Goal: Task Accomplishment & Management: Manage account settings

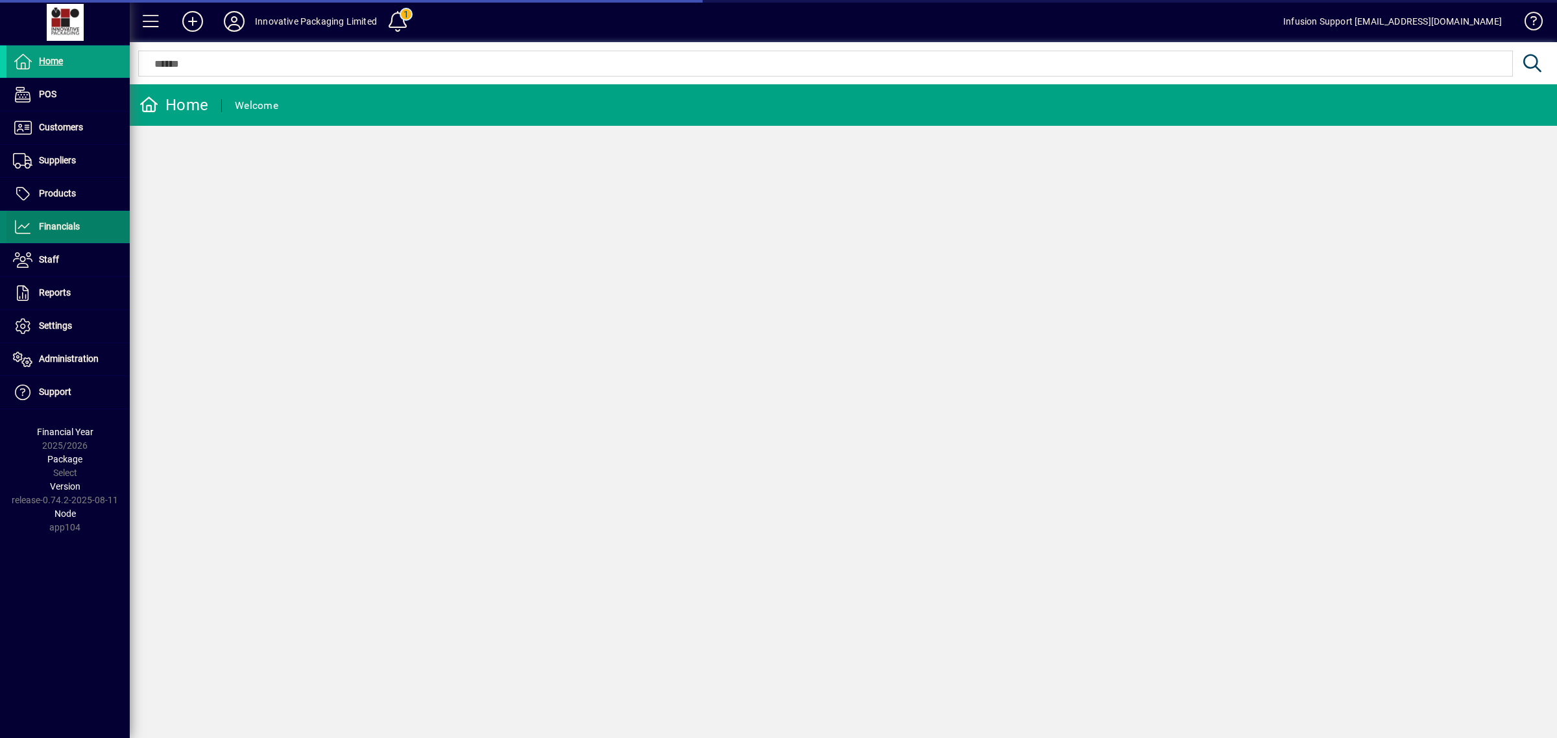
click at [67, 221] on span "Financials" at bounding box center [59, 226] width 41 height 10
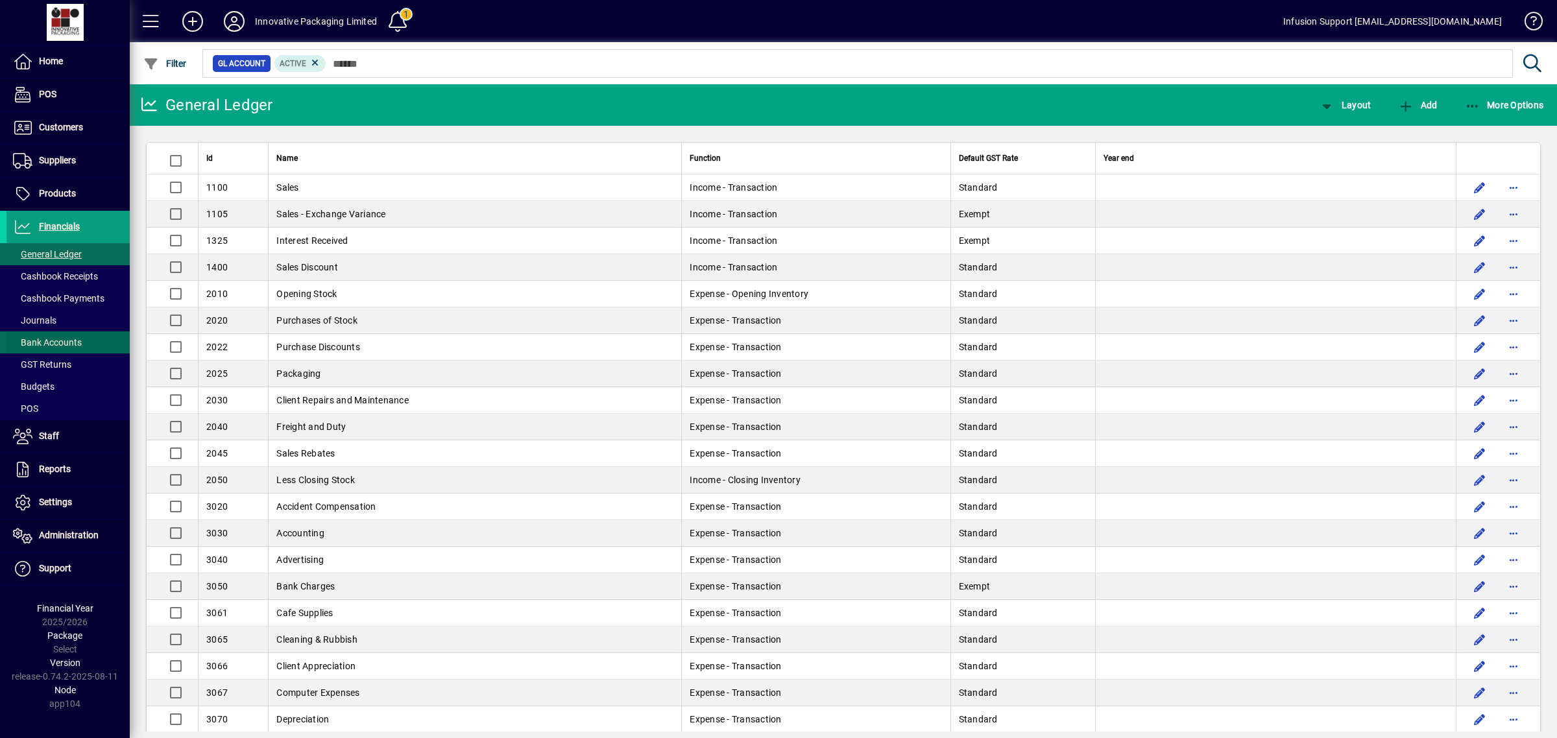
click at [65, 342] on span "Bank Accounts" at bounding box center [47, 342] width 69 height 10
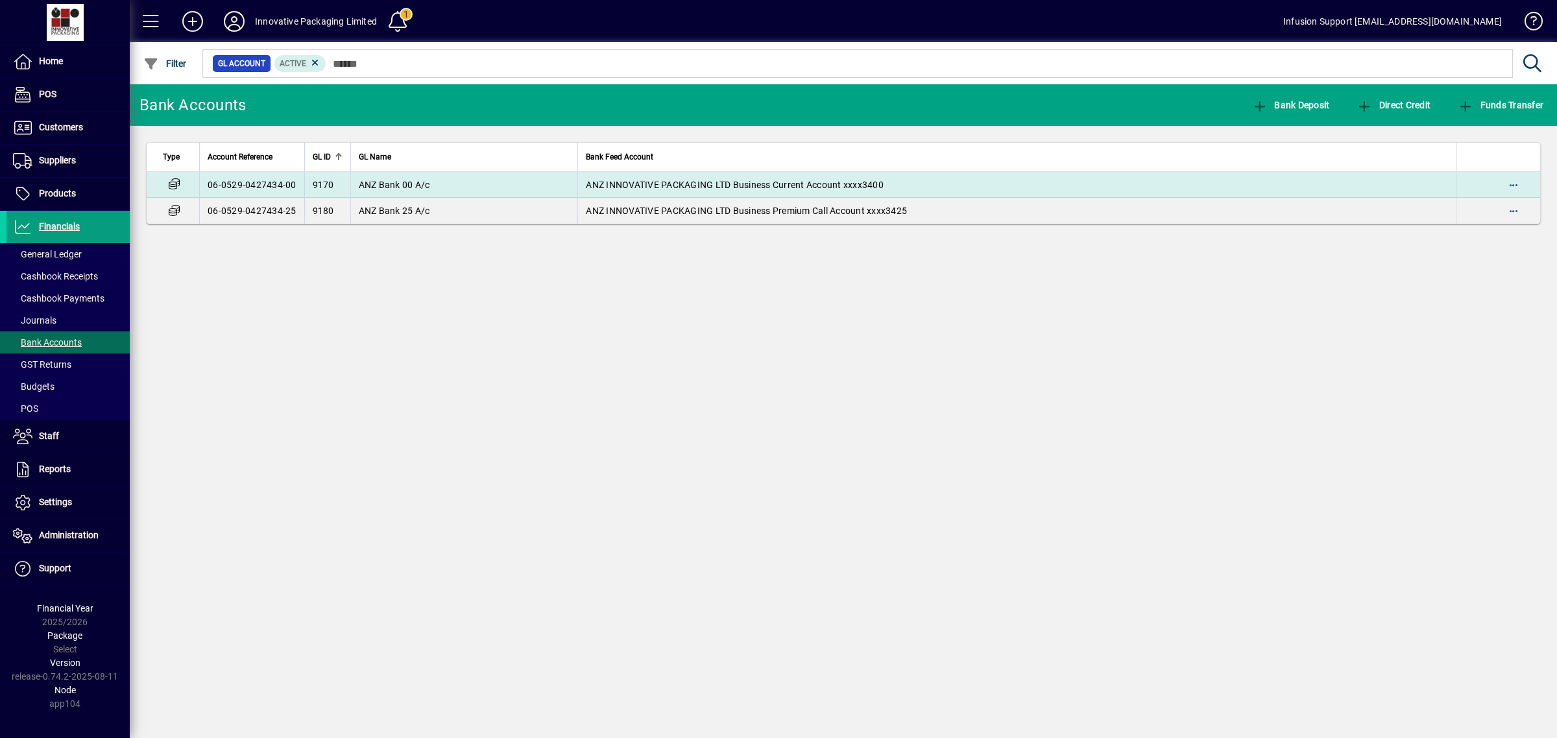
click at [345, 186] on td "9170" at bounding box center [327, 185] width 46 height 26
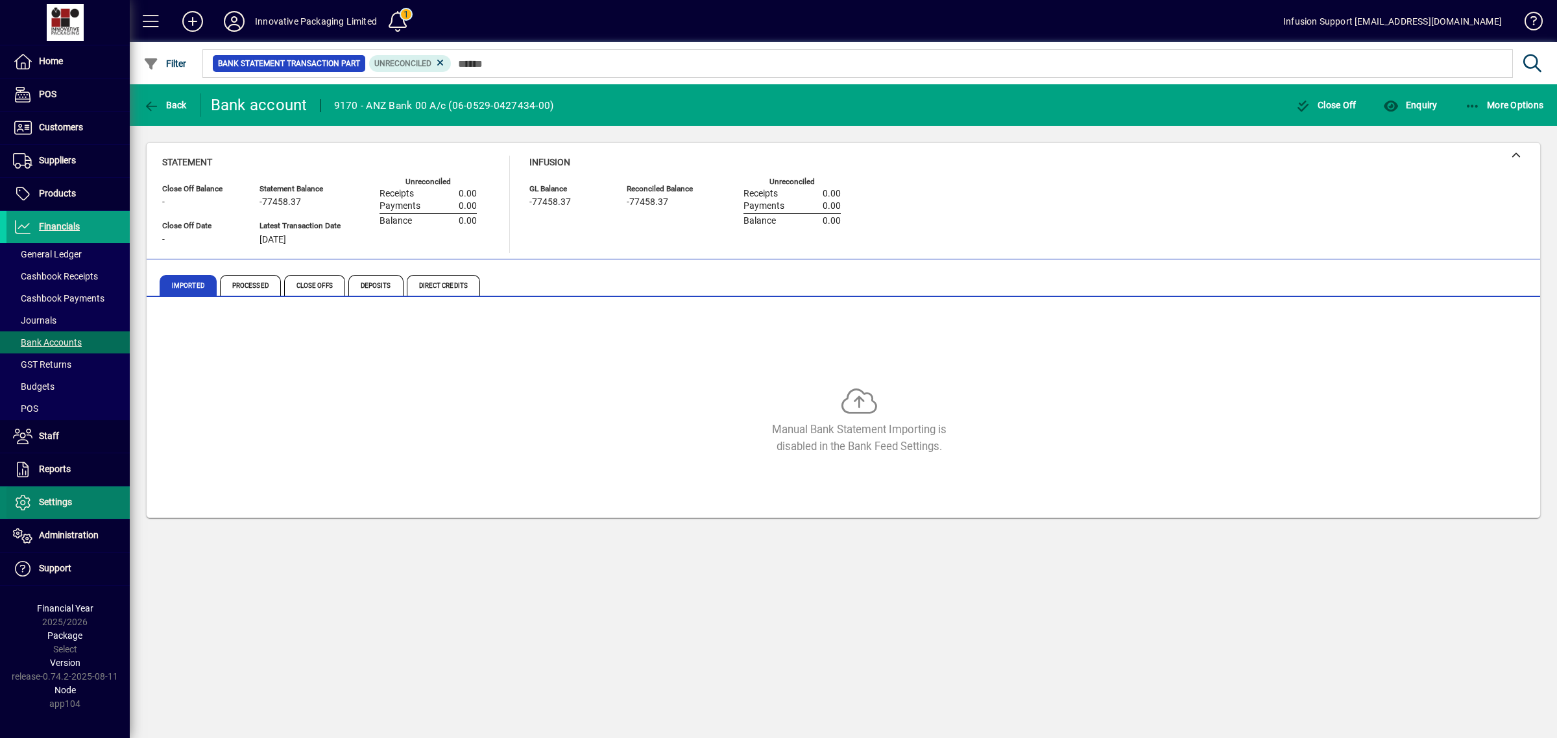
click at [42, 500] on span "Settings" at bounding box center [55, 502] width 33 height 10
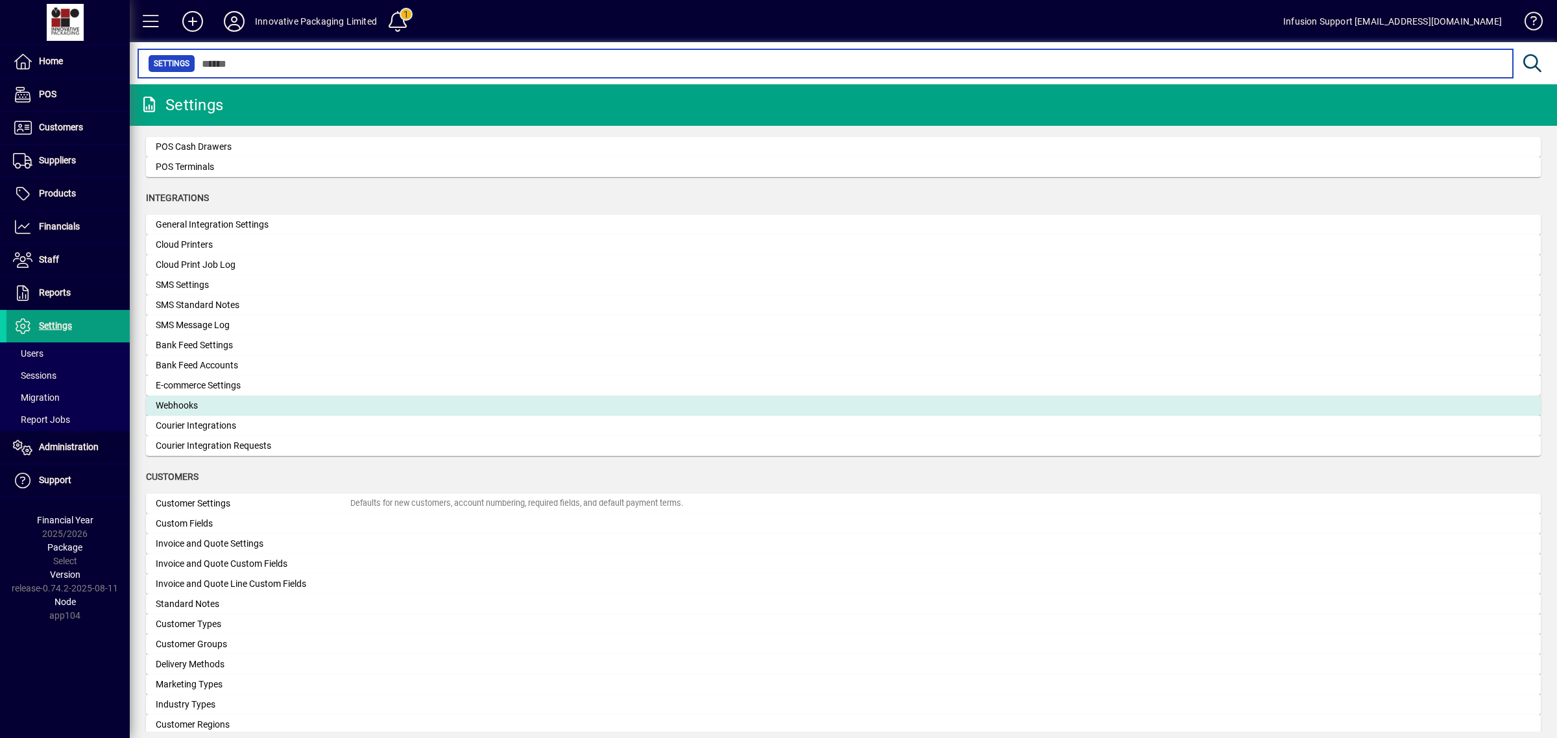
scroll to position [404, 0]
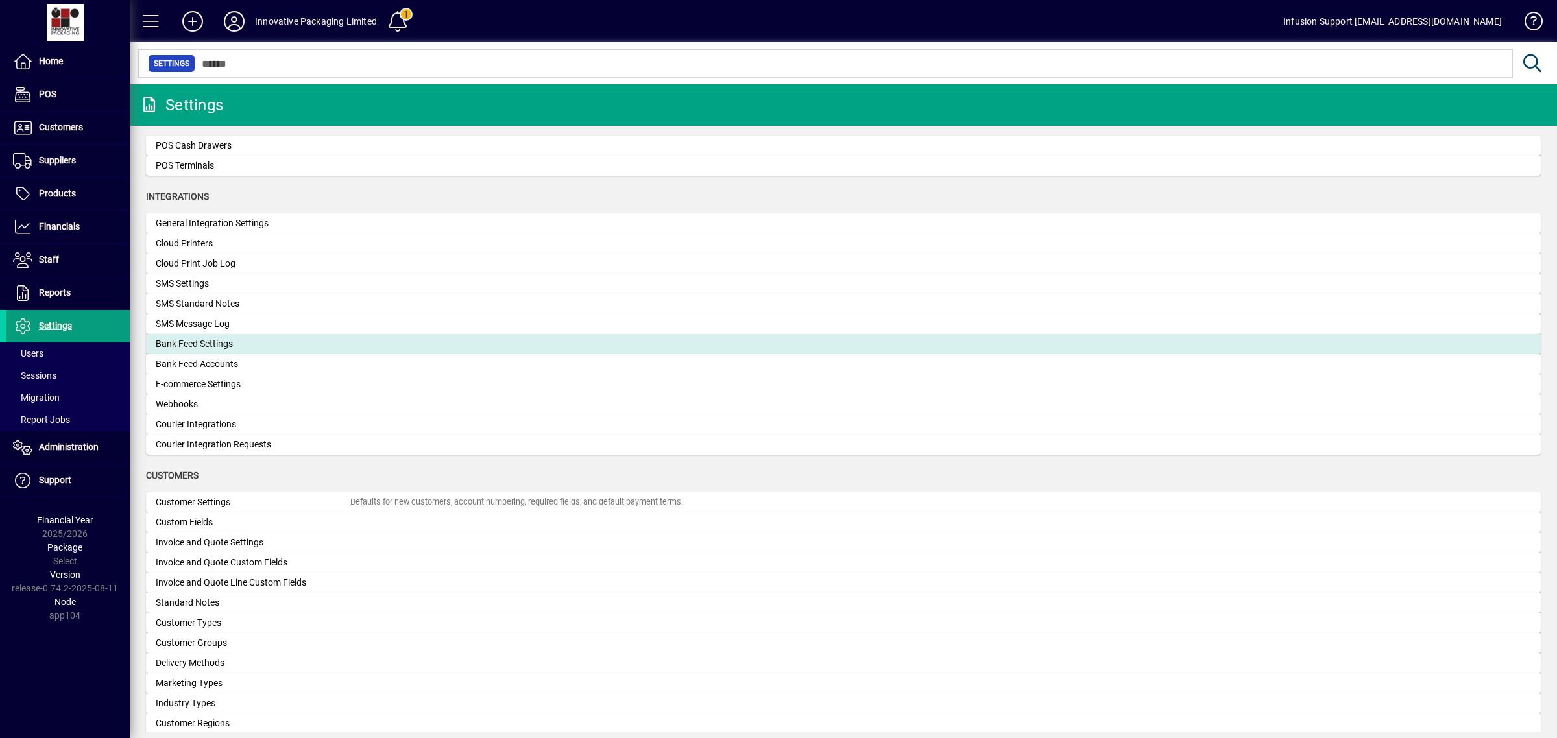
click at [209, 342] on div "Bank Feed Settings" at bounding box center [253, 344] width 195 height 14
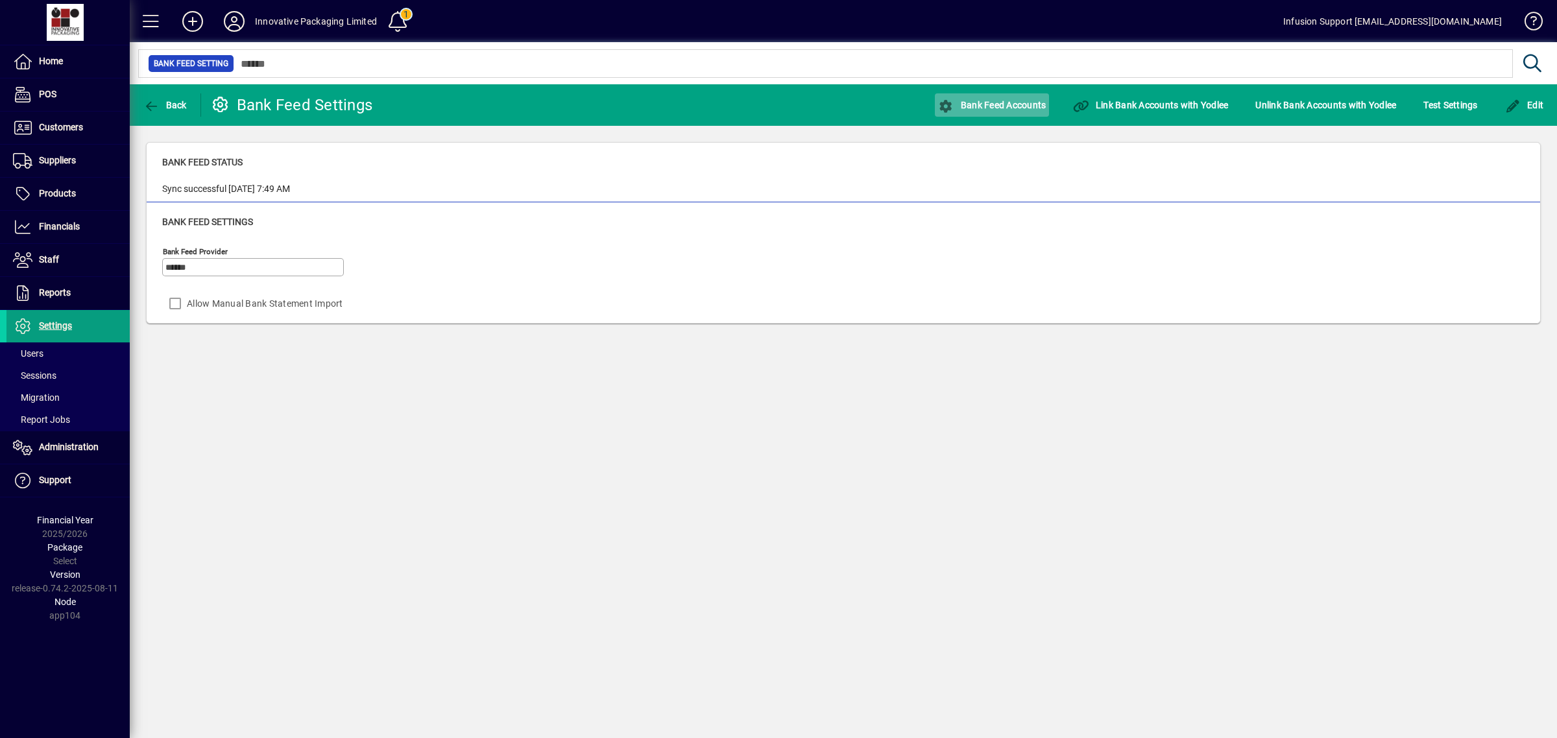
click at [997, 100] on span "Bank Feed Accounts" at bounding box center [992, 105] width 108 height 10
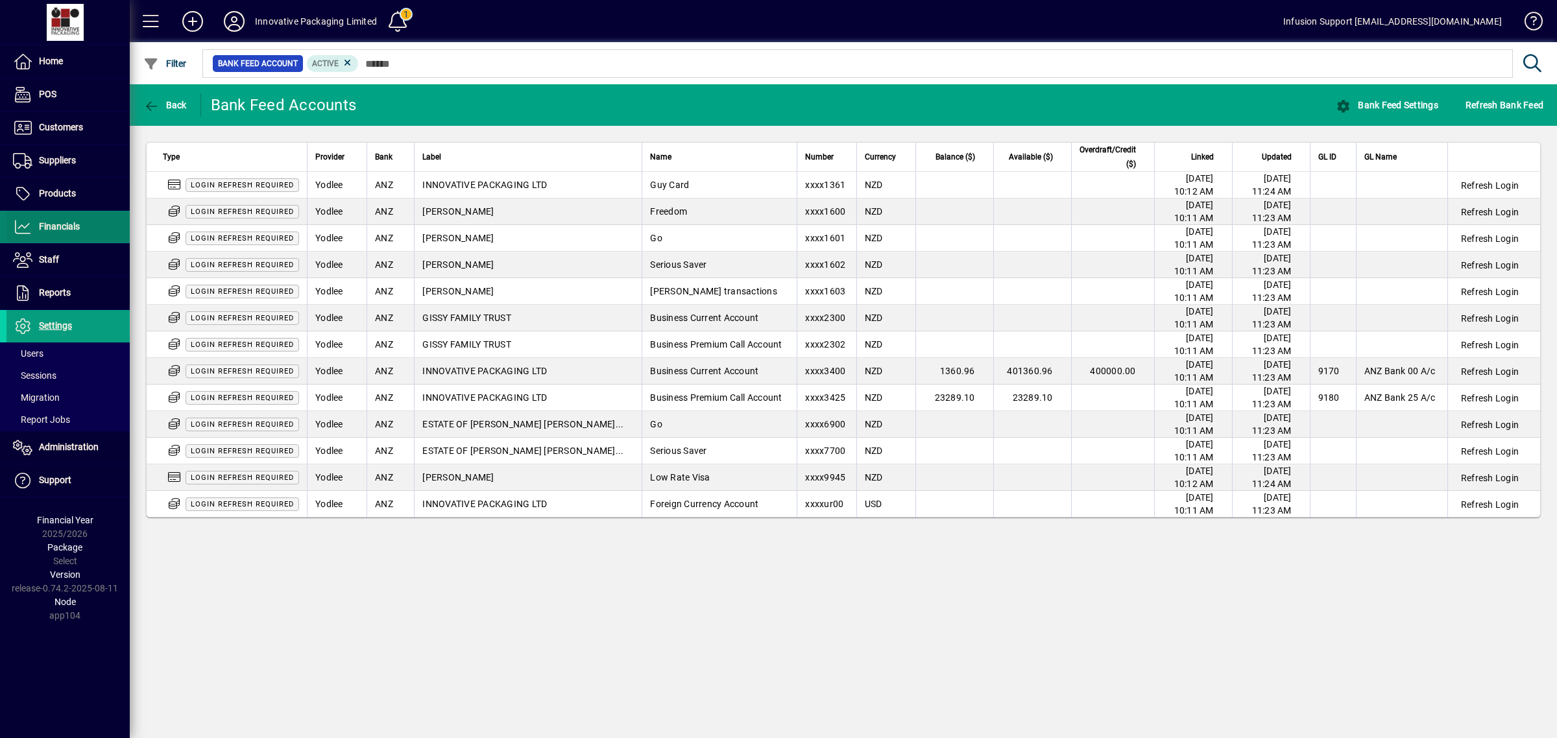
click at [64, 231] on span "Financials" at bounding box center [59, 226] width 41 height 10
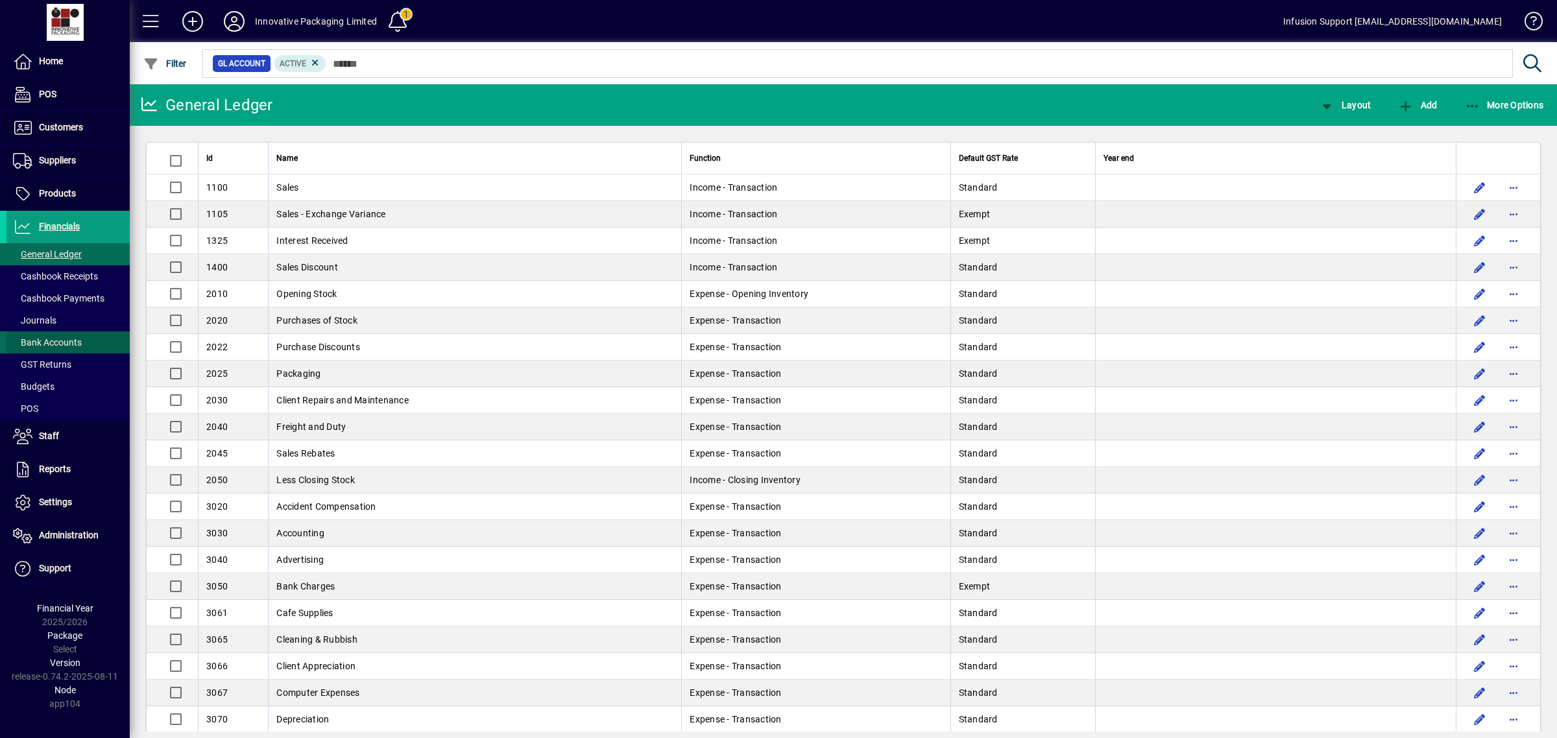
click at [53, 333] on span at bounding box center [67, 342] width 123 height 31
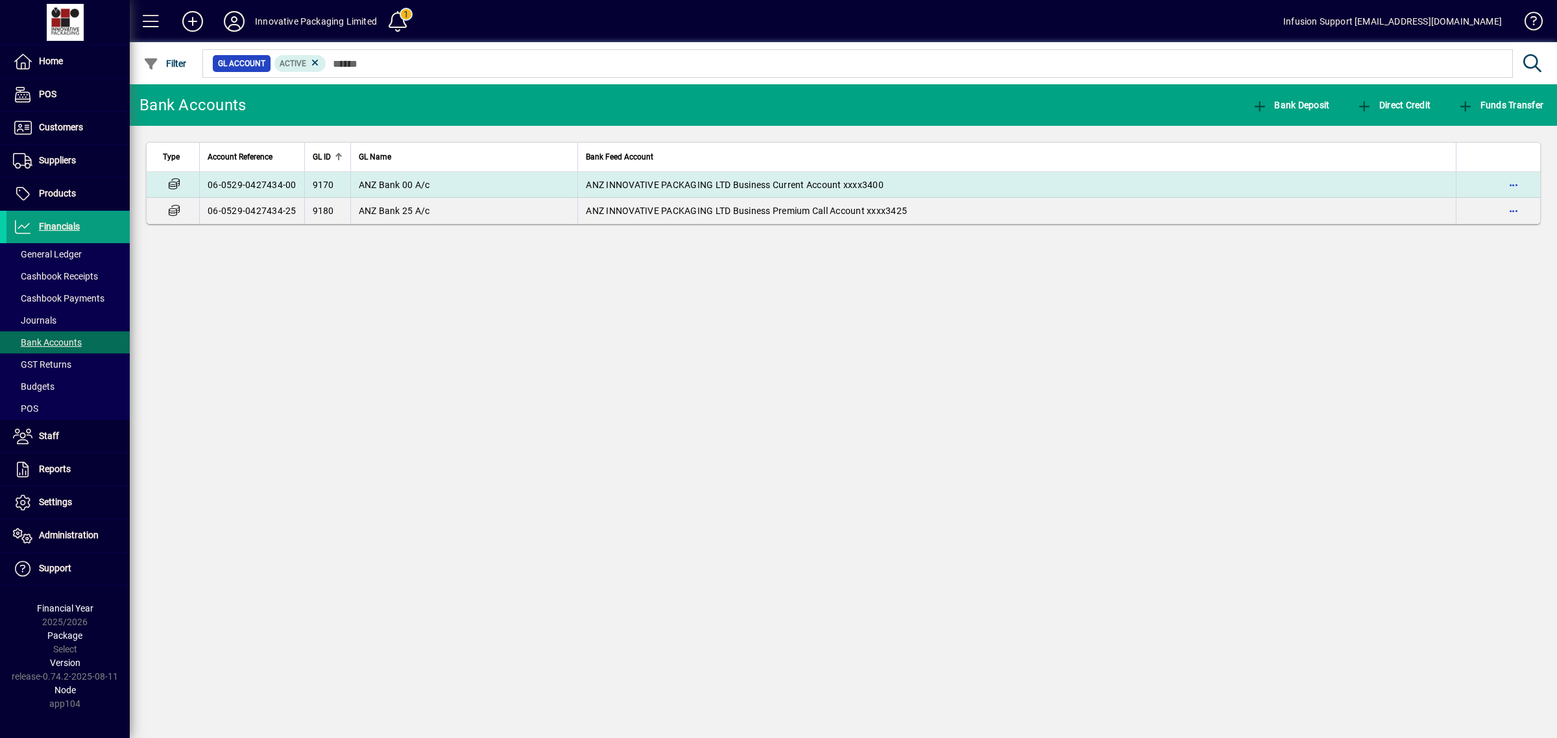
click at [342, 180] on td "9170" at bounding box center [327, 185] width 46 height 26
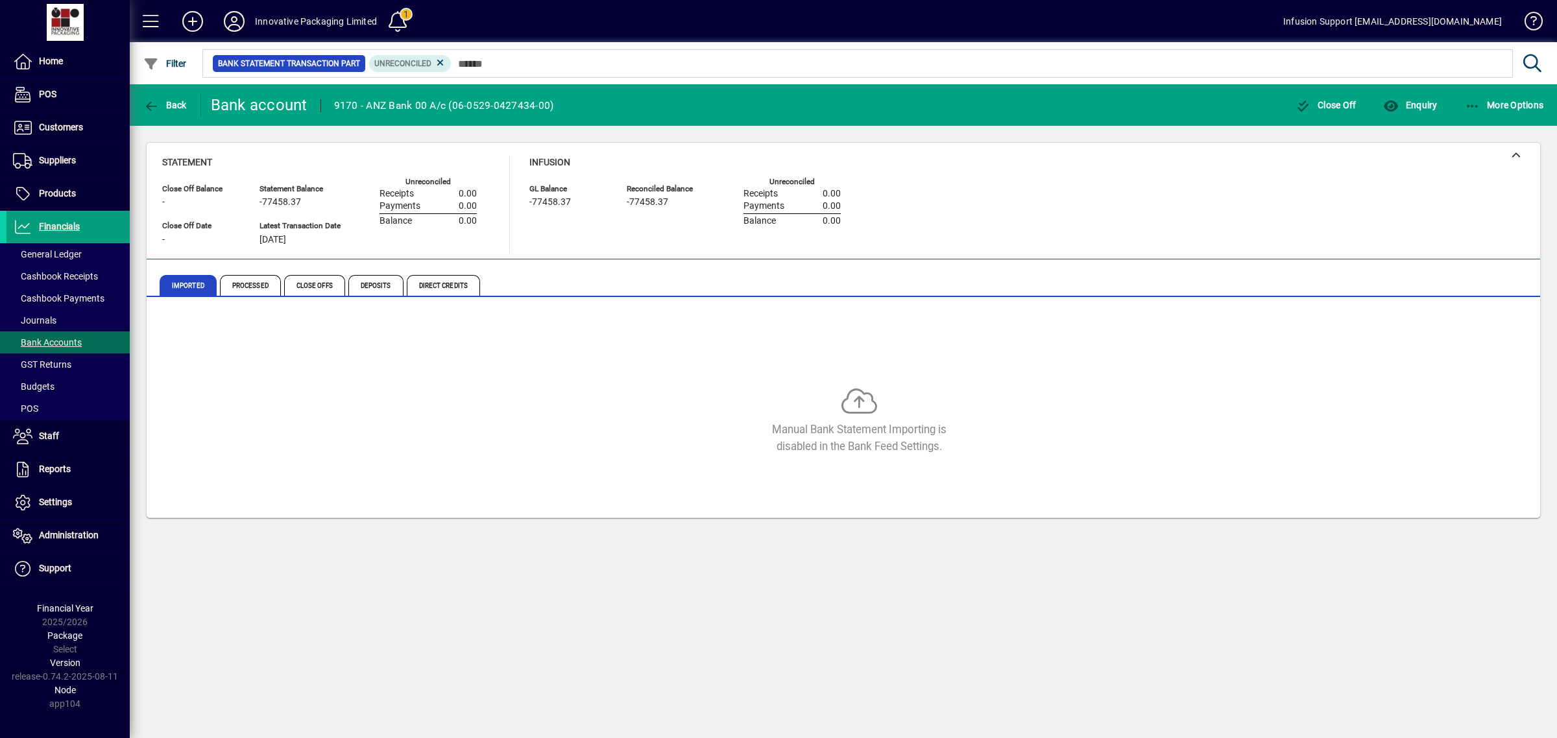
click at [423, 335] on div "Manual Bank Statement Importing is disabled in the Bank Feed Settings." at bounding box center [843, 410] width 1362 height 195
click at [1418, 110] on span "button" at bounding box center [1410, 105] width 60 height 31
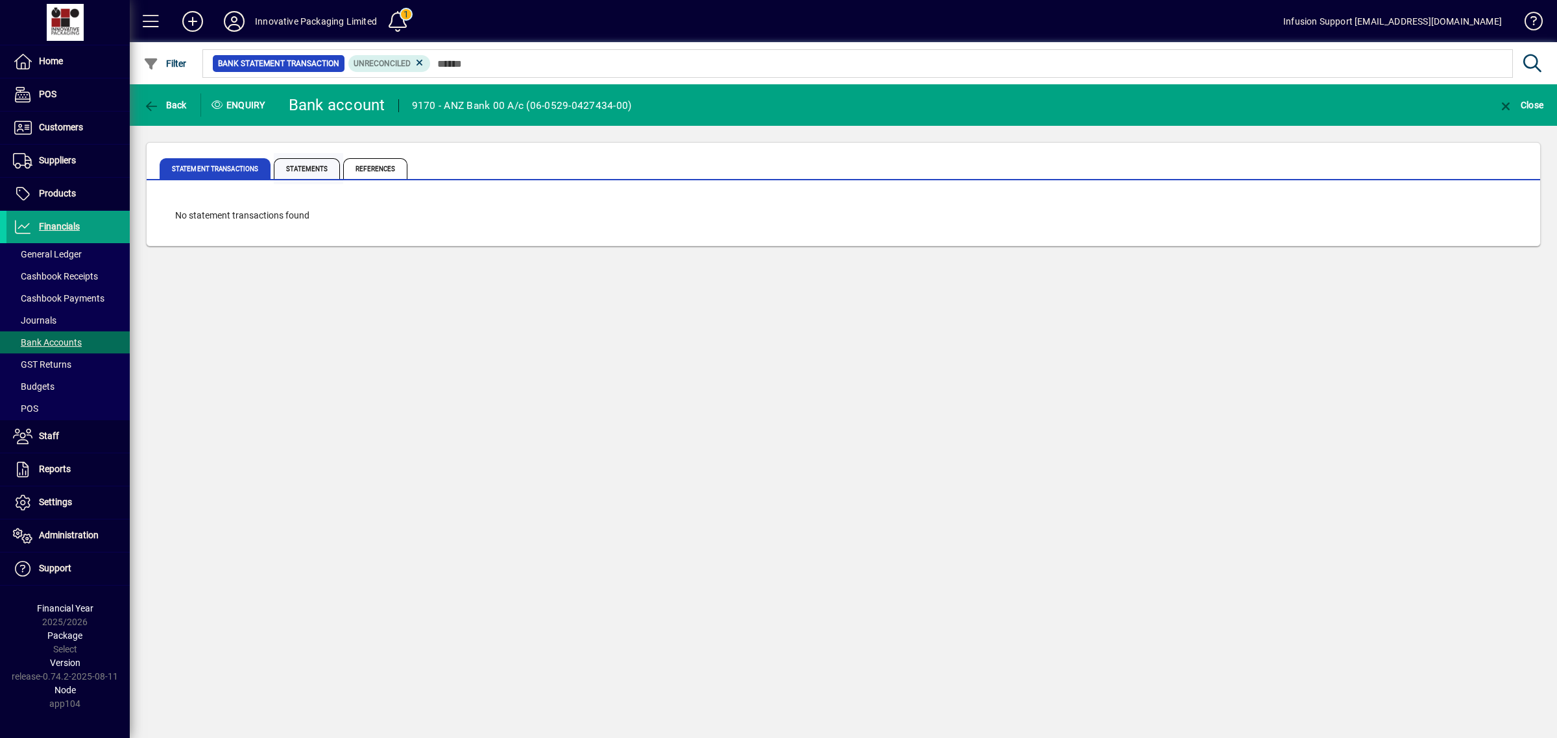
click at [320, 171] on span "Statements" at bounding box center [307, 168] width 66 height 21
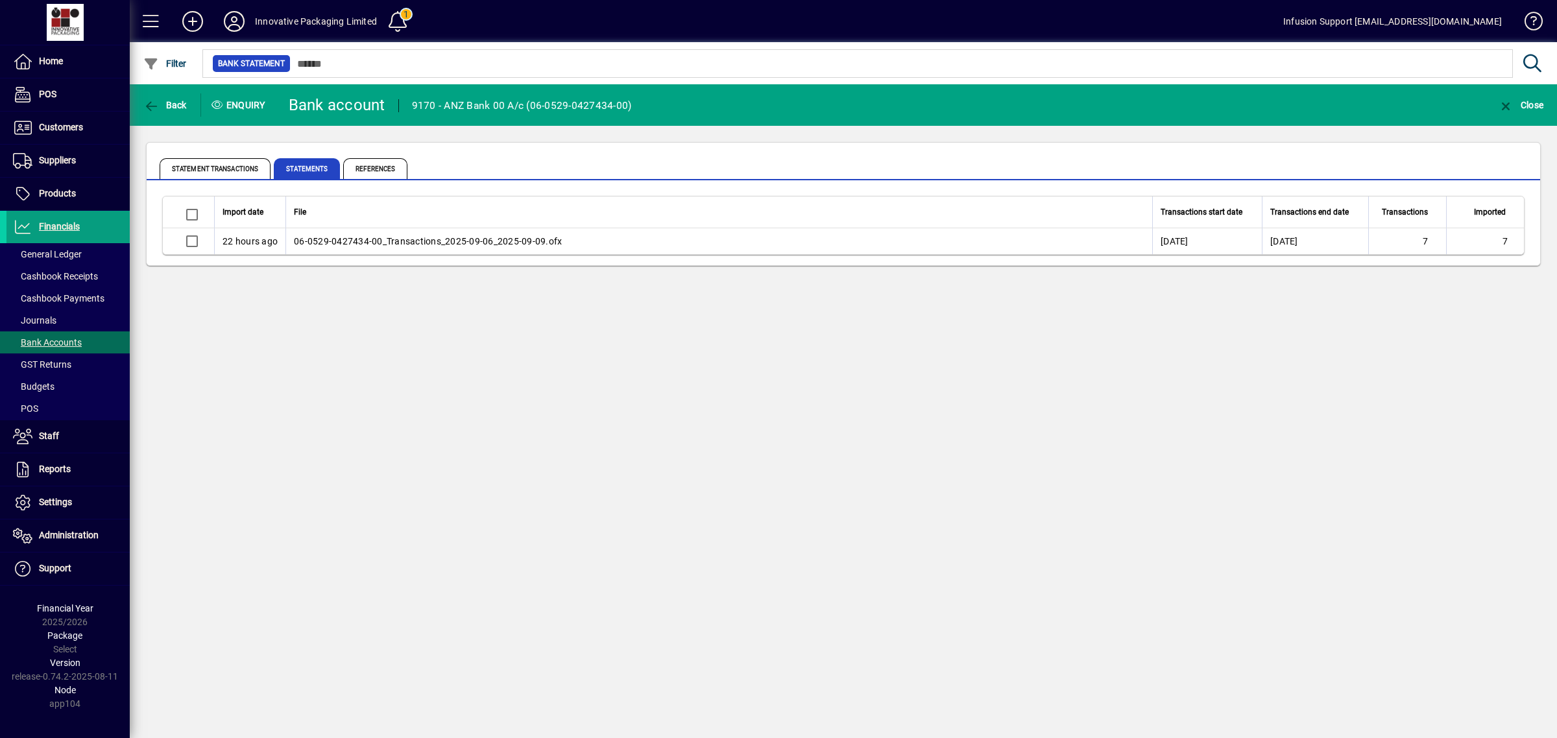
click at [920, 526] on div "Back Enquiry Bank account 9170 - ANZ Bank 00 A/c (06-0529-0427434-00) Close Sta…" at bounding box center [843, 411] width 1427 height 654
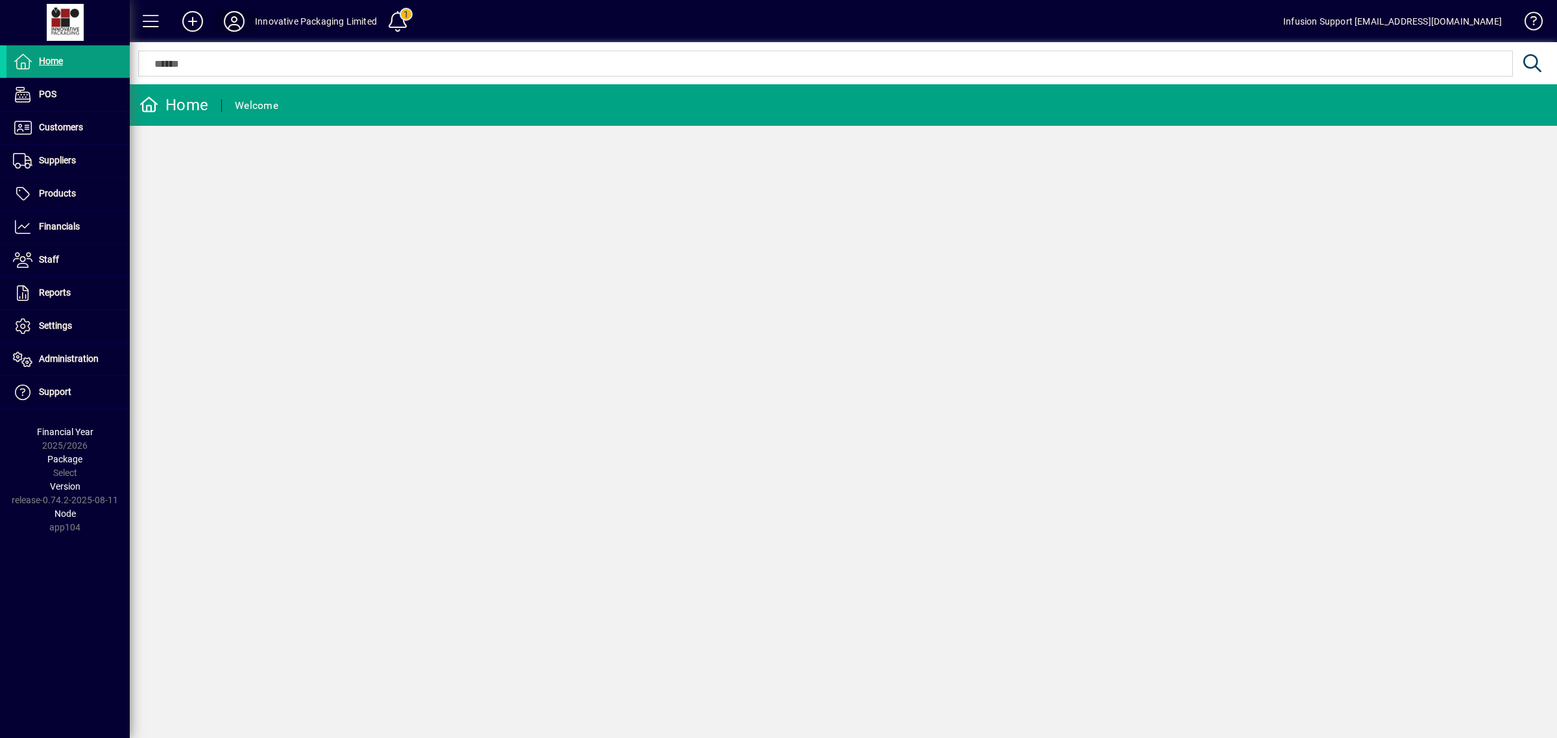
click at [227, 16] on icon at bounding box center [234, 21] width 26 height 21
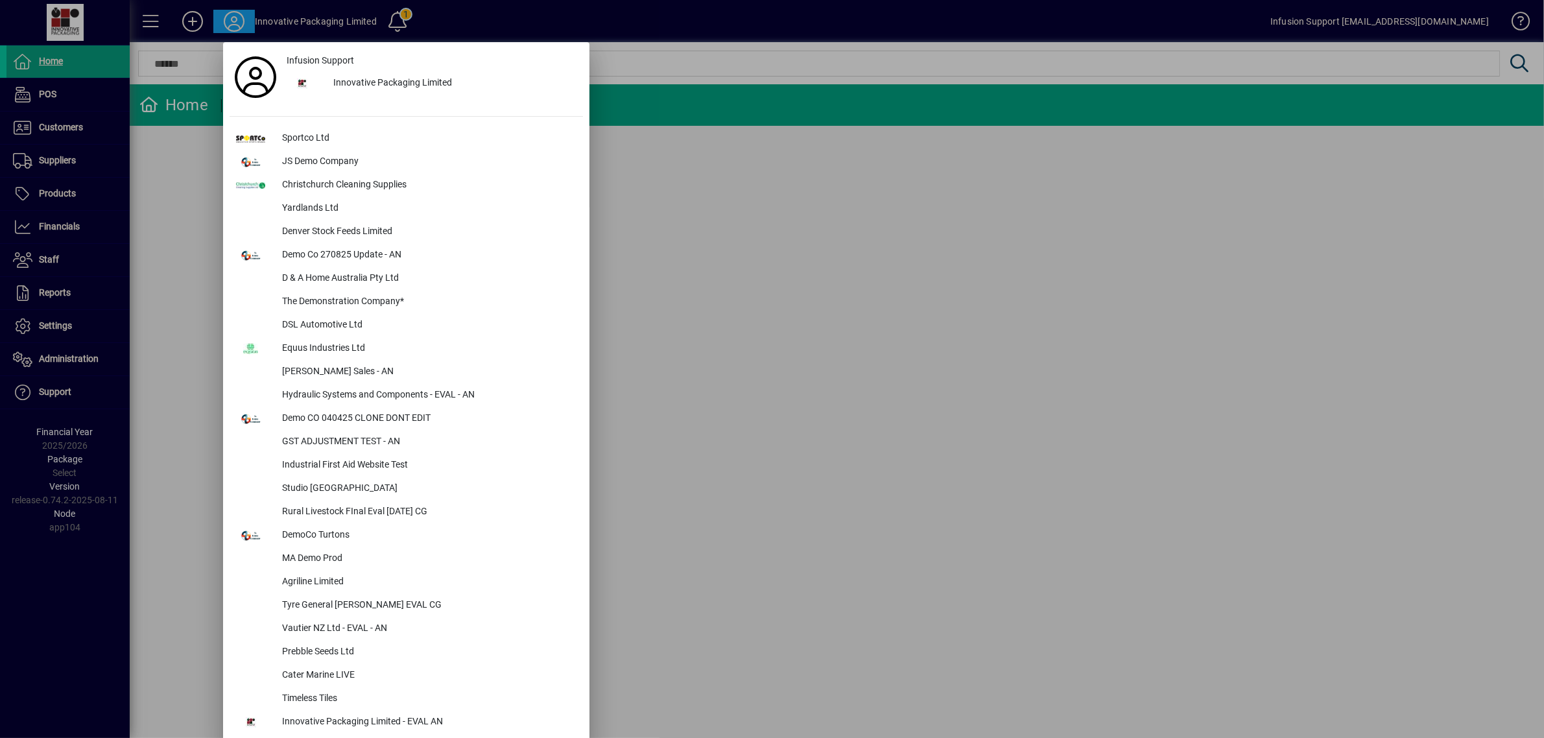
click at [267, 135] on div at bounding box center [251, 138] width 42 height 23
